Goal: Information Seeking & Learning: Find specific fact

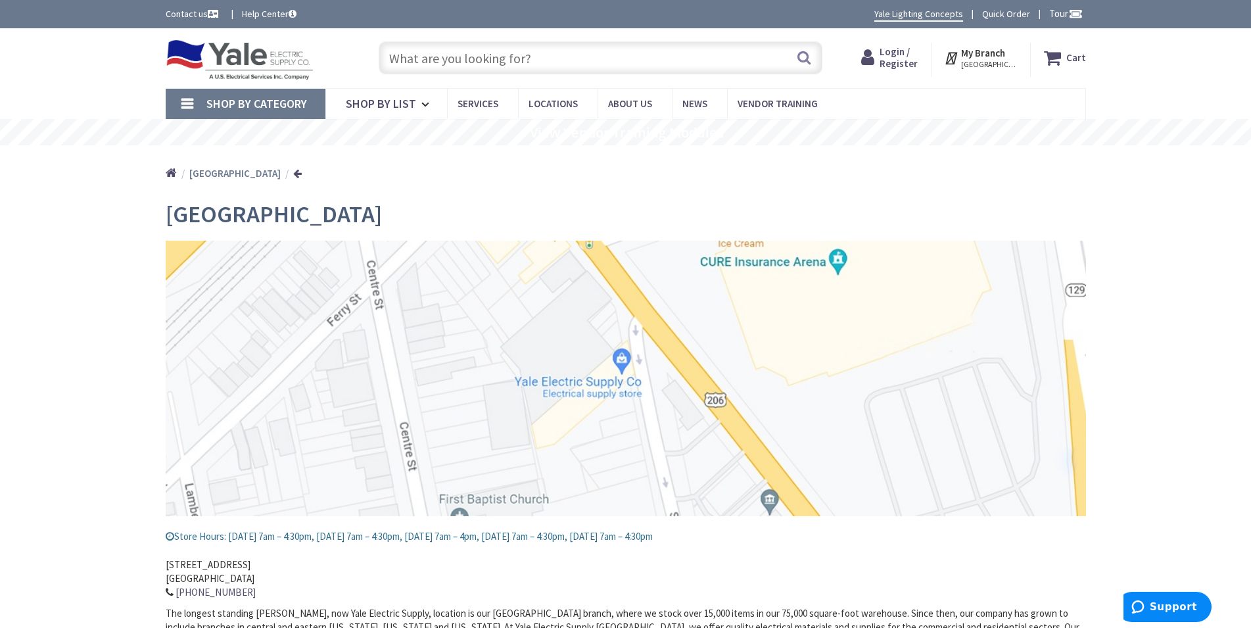
click at [420, 55] on input "text" at bounding box center [601, 57] width 444 height 33
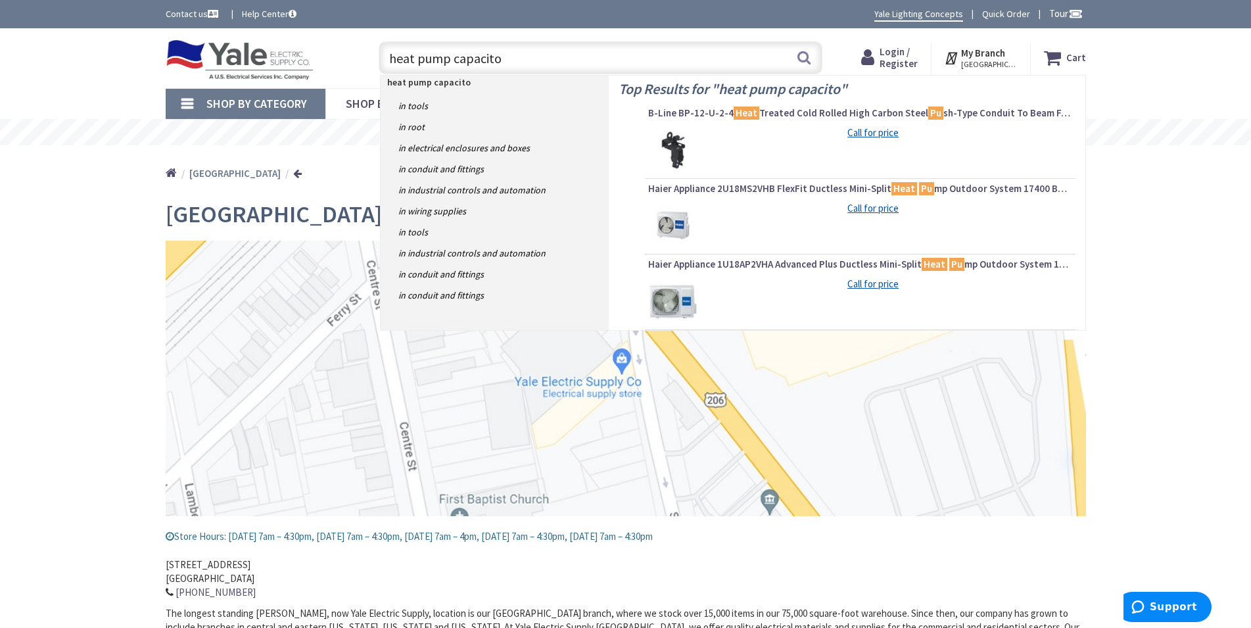
type input "heat pump capacitor"
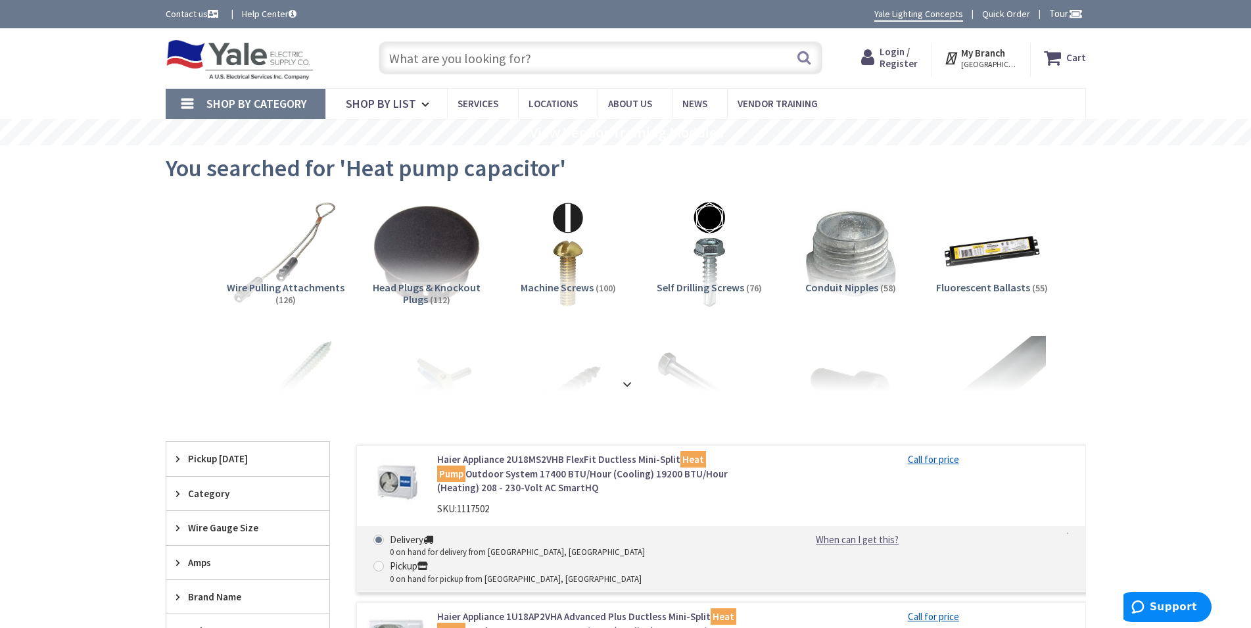
click at [402, 55] on input "text" at bounding box center [601, 57] width 444 height 33
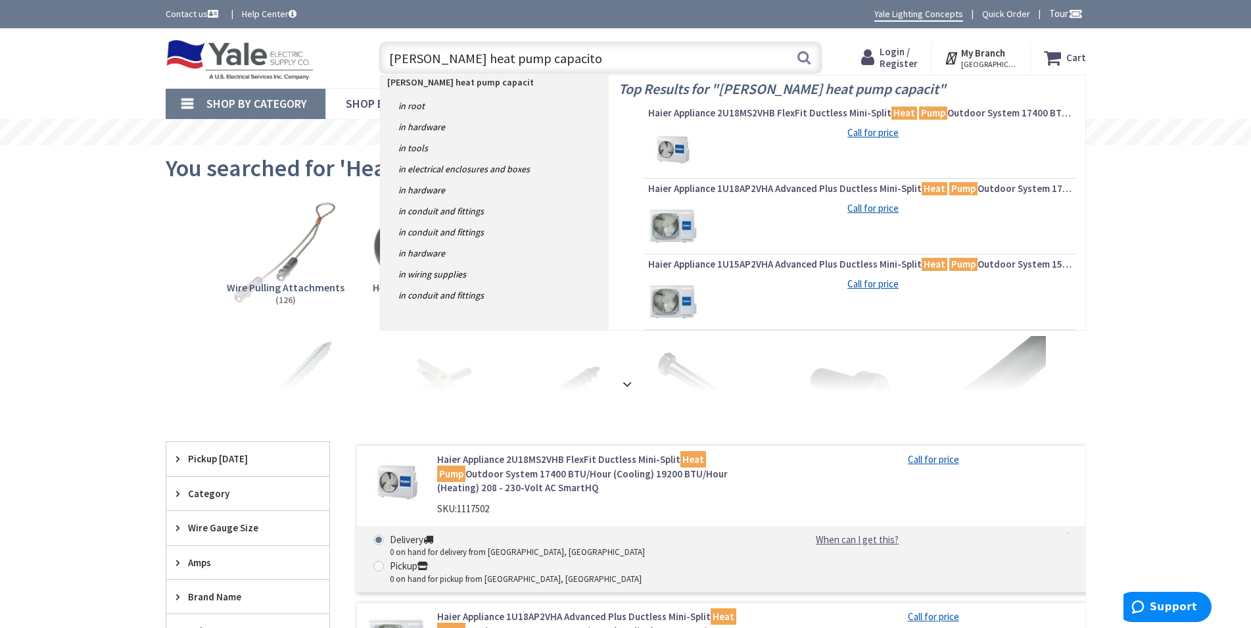
type input "[PERSON_NAME] heat pump capacitor"
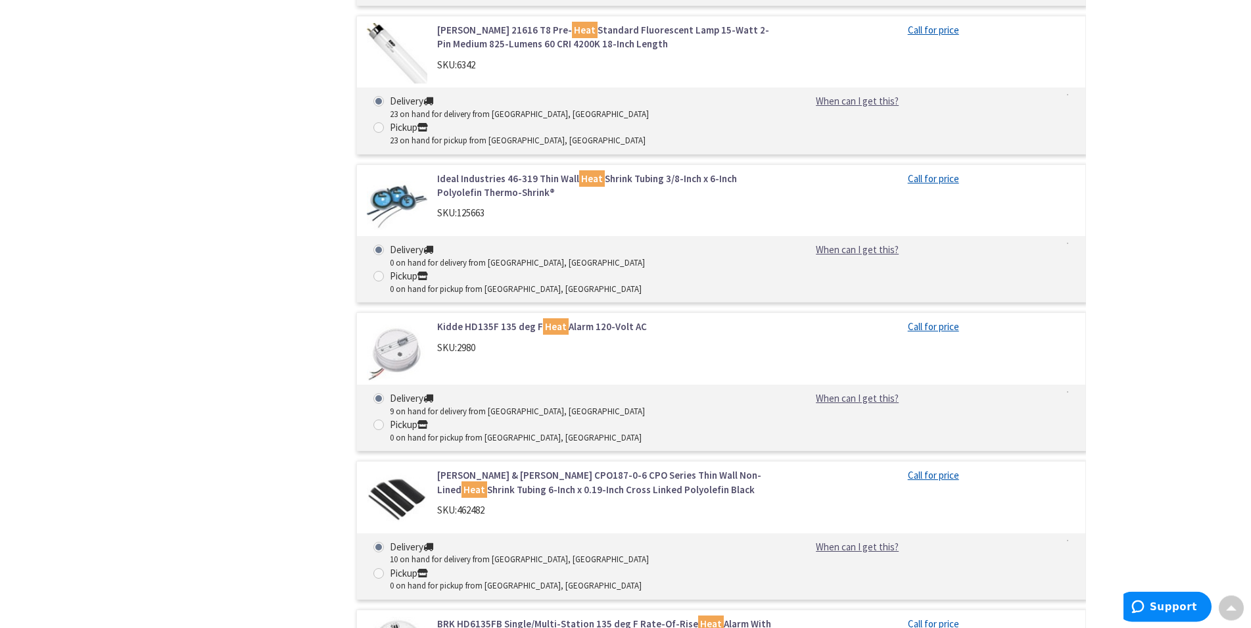
scroll to position [2549, 0]
